Goal: Task Accomplishment & Management: Manage account settings

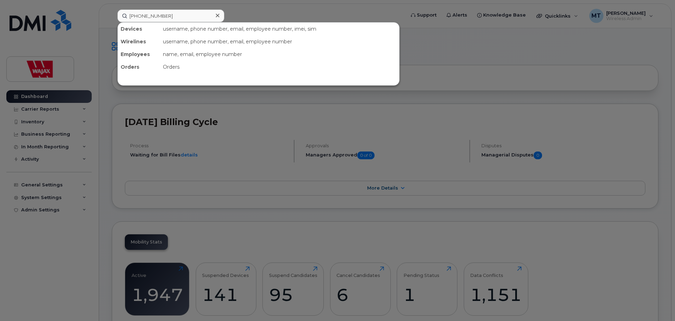
scroll to position [4, 0]
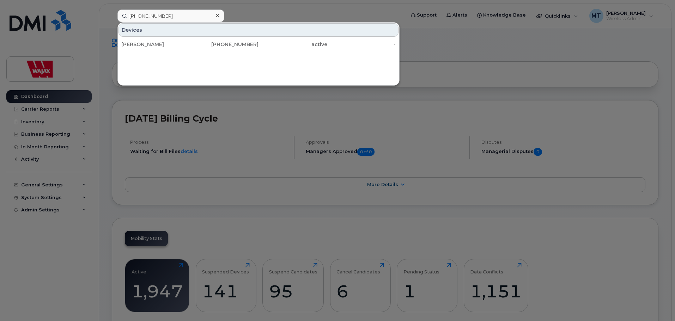
type input "(604) 315-3945"
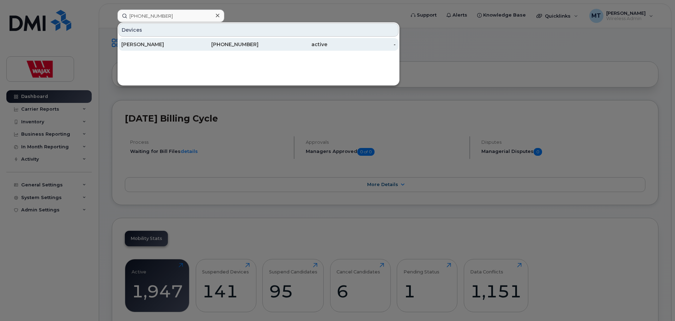
click at [202, 47] on div "604-315-3945" at bounding box center [224, 44] width 69 height 7
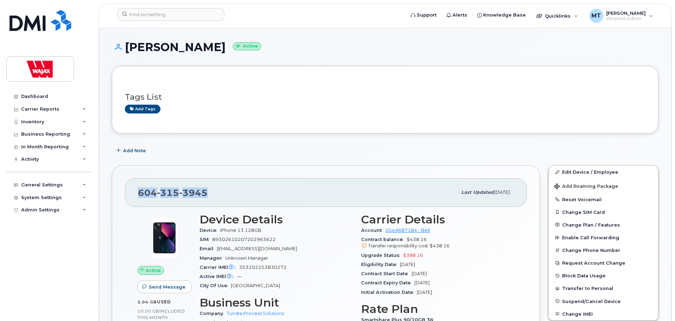
drag, startPoint x: 195, startPoint y: 194, endPoint x: 140, endPoint y: 196, distance: 55.0
click at [140, 196] on div "604 315 3945" at bounding box center [297, 192] width 319 height 15
copy span "604 315 3945"
drag, startPoint x: 576, startPoint y: 171, endPoint x: 549, endPoint y: 170, distance: 26.5
click at [576, 171] on link "Edit Device / Employee" at bounding box center [602, 172] width 109 height 13
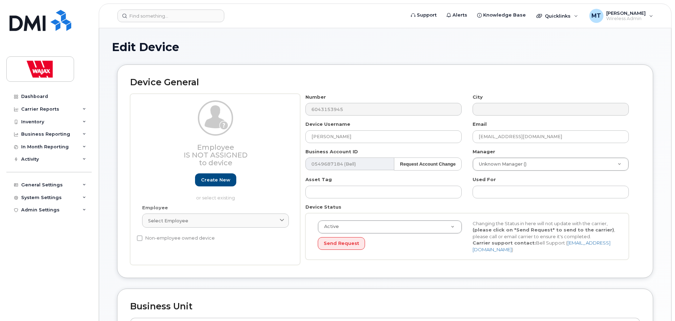
select select "24728560"
click at [265, 223] on div "Select employee" at bounding box center [215, 220] width 135 height 7
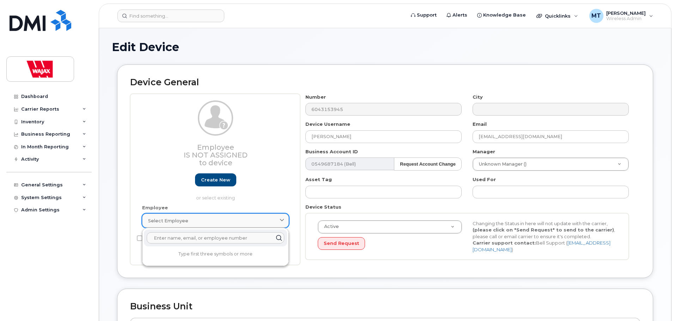
paste input "[PERSON_NAME]"
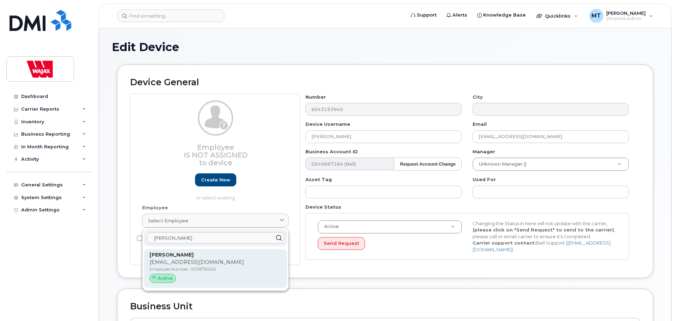
type input "[PERSON_NAME]"
click at [217, 260] on p "[EMAIL_ADDRESS][DOMAIN_NAME]" at bounding box center [215, 262] width 132 height 7
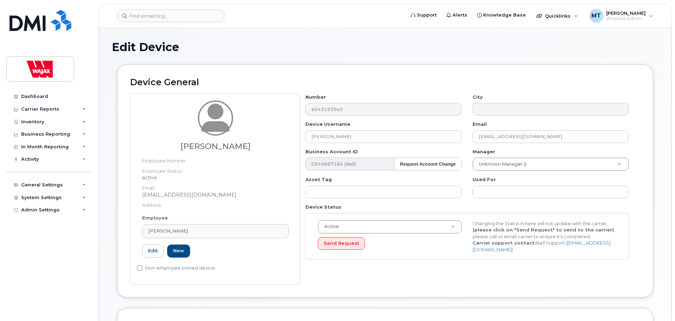
type input "005878260"
type input "[PERSON_NAME]"
type input "[EMAIL_ADDRESS][DOMAIN_NAME]"
select select "29308761"
type input "35622493"
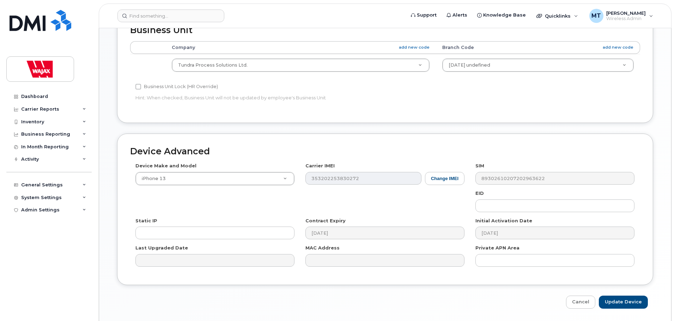
scroll to position [283, 0]
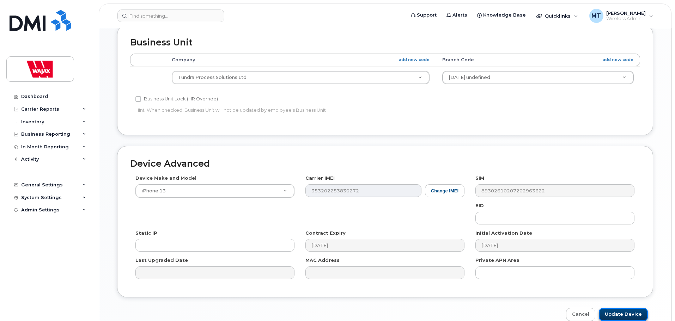
click at [621, 309] on input "Update Device" at bounding box center [623, 314] width 49 height 13
type input "Saving..."
